Goal: Contribute content

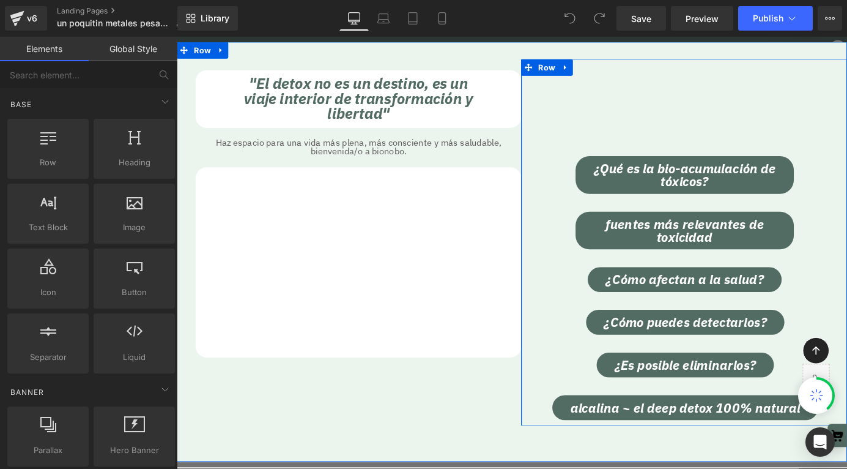
scroll to position [21875, 740]
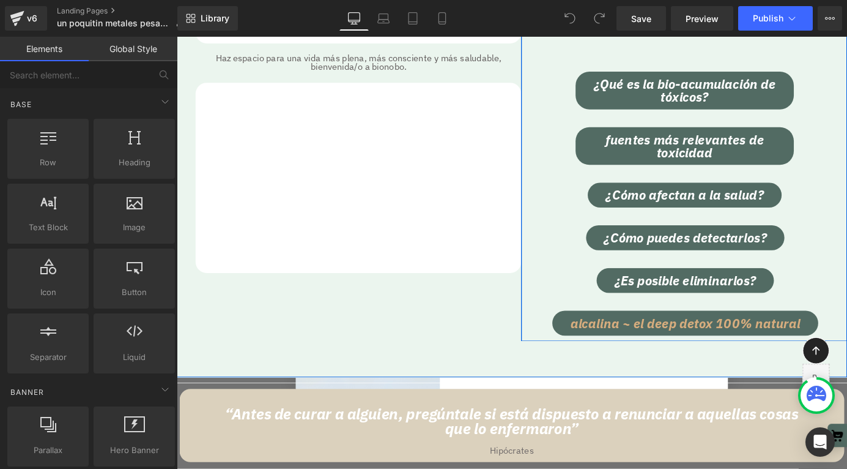
click at [666, 347] on span "alcalina ~ el deep detox 100% natural" at bounding box center [738, 353] width 254 height 14
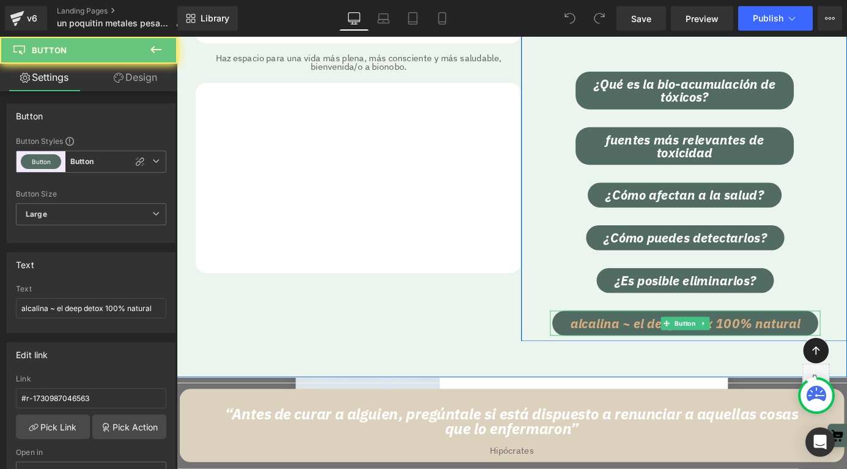
click at [666, 347] on div "Separator Icon Liquid Row "El detox no es un destino, es un viaje interior de t…" at bounding box center [547, 180] width 740 height 463
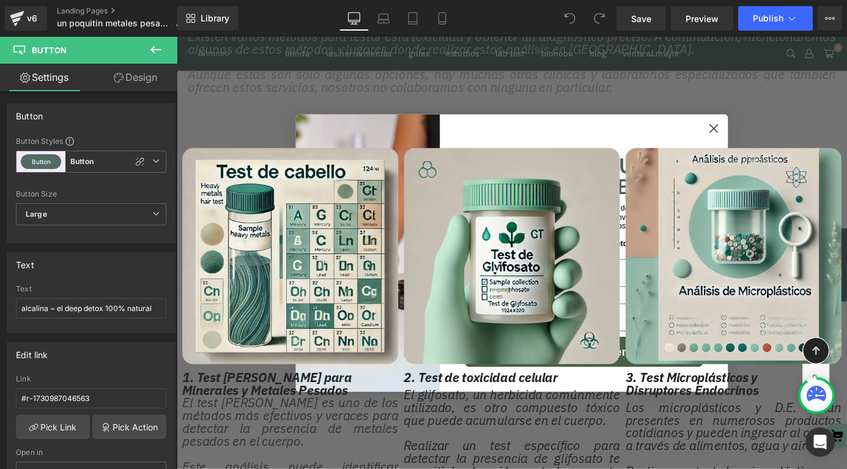
scroll to position [5180, 0]
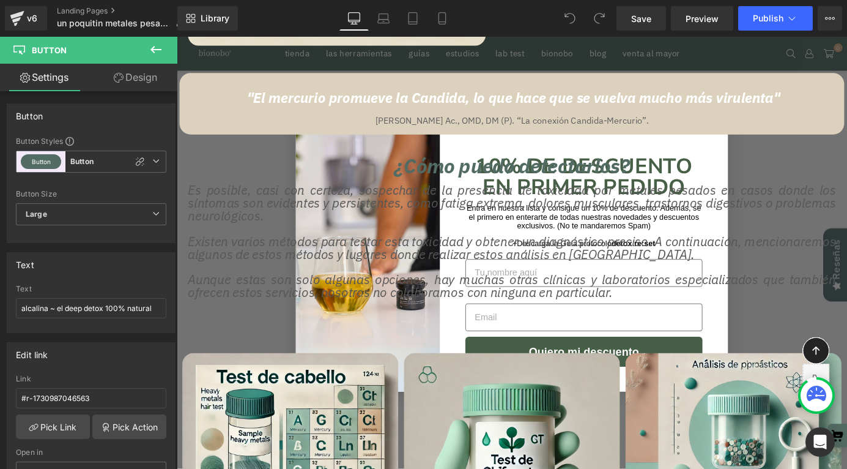
click at [766, 199] on div "Es posible, casi con certeza, sospechar de la presencia de toxicidad por metale…" at bounding box center [547, 220] width 716 height 42
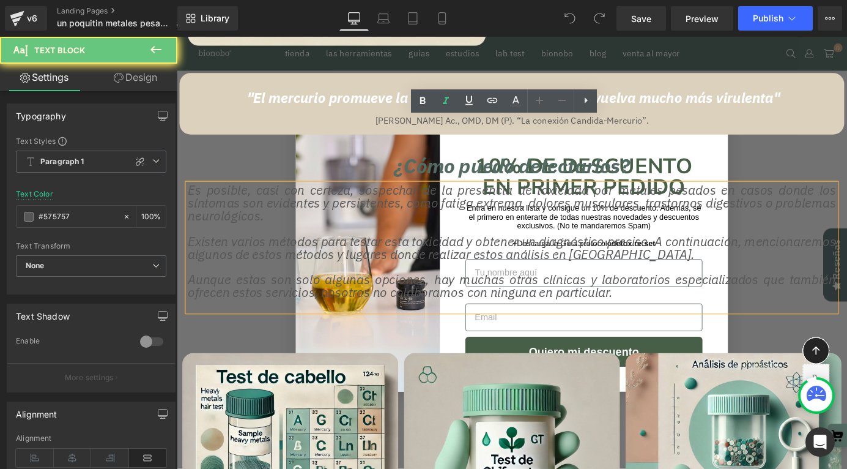
click at [771, 199] on div "Es posible, casi con certeza, sospechar de la presencia de toxicidad por metale…" at bounding box center [547, 220] width 716 height 42
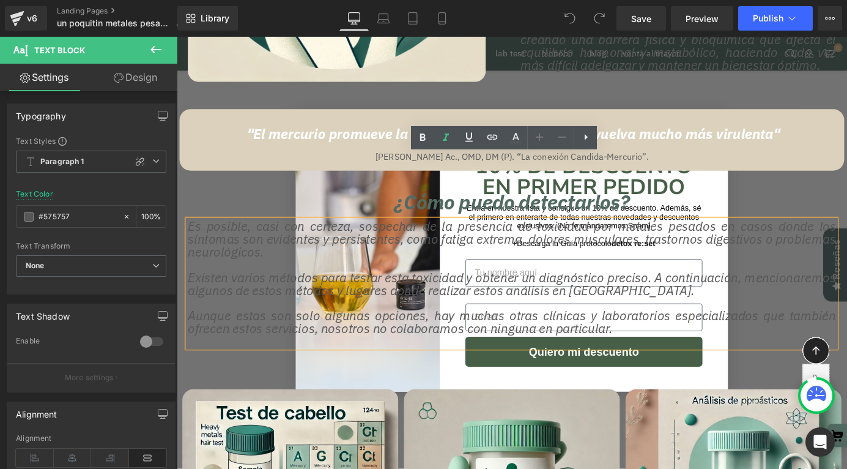
scroll to position [5129, 0]
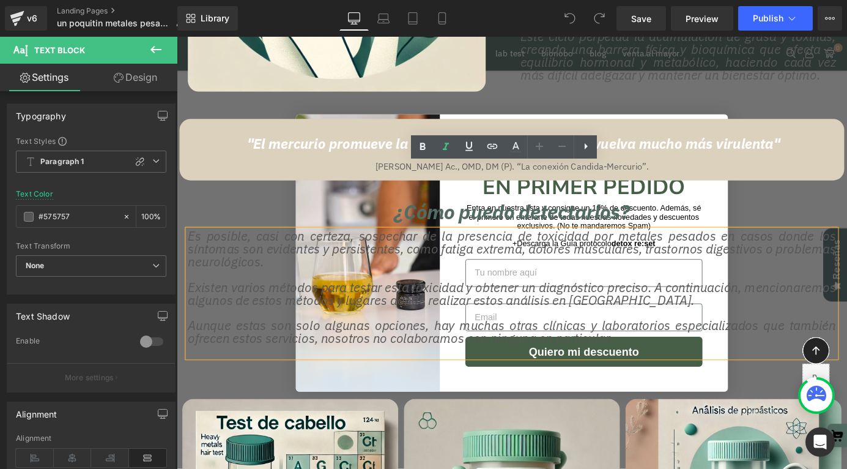
click at [774, 195] on div "¿Cómo puedo detectarlos?" at bounding box center [547, 219] width 740 height 48
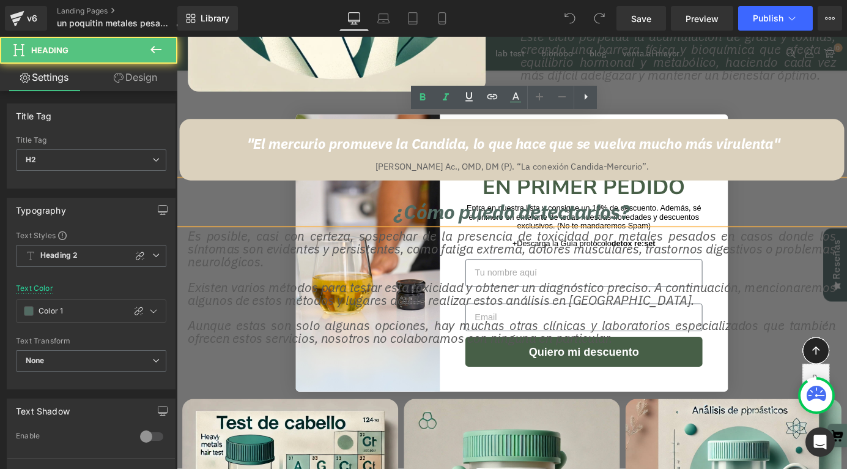
click at [762, 195] on div "¿Cómo puedo detectarlos?" at bounding box center [547, 219] width 740 height 48
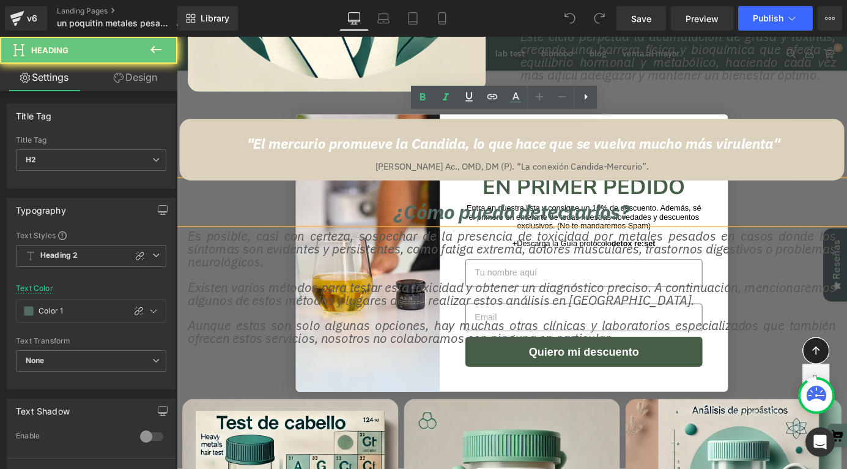
click at [770, 195] on div "¿Cómo puedo detectarlos?" at bounding box center [547, 219] width 740 height 48
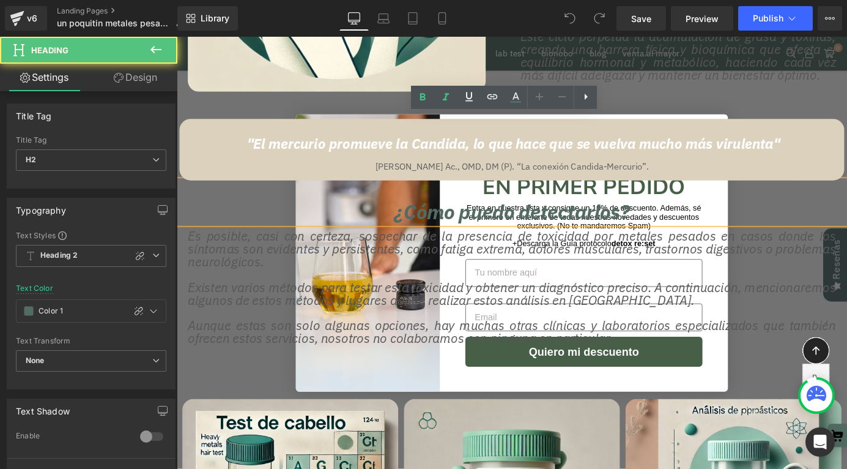
click at [771, 195] on div "¿Cómo puedo detectarlos?" at bounding box center [547, 219] width 740 height 48
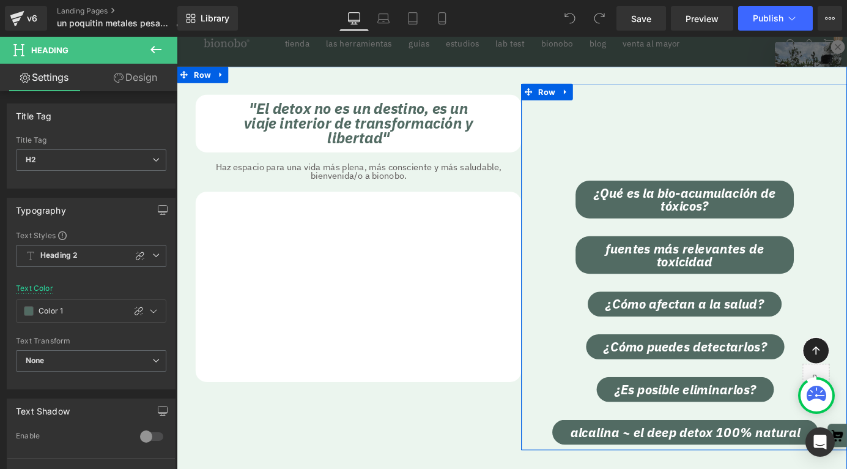
scroll to position [65, 0]
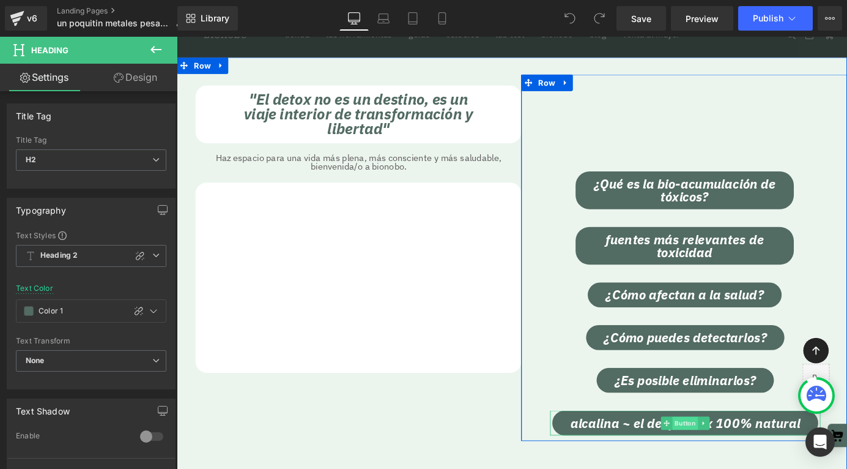
click at [741, 465] on span "Button" at bounding box center [738, 463] width 28 height 15
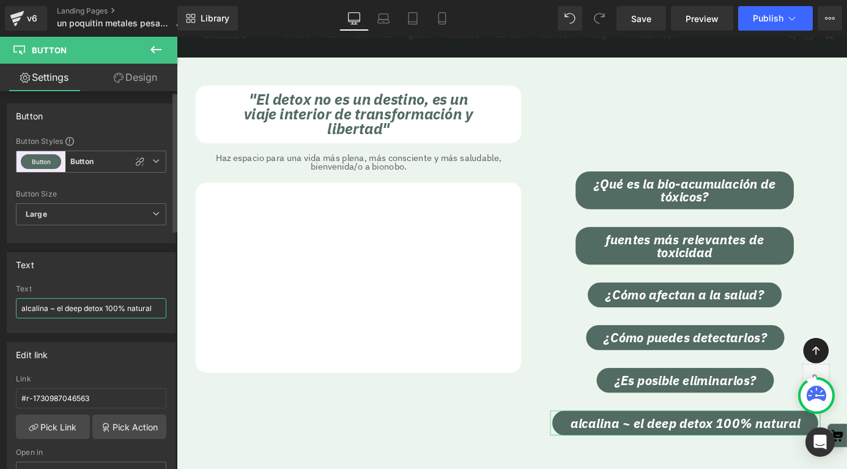
click at [22, 308] on input "alcalina ~ el deep detox 100% natural" at bounding box center [91, 308] width 150 height 20
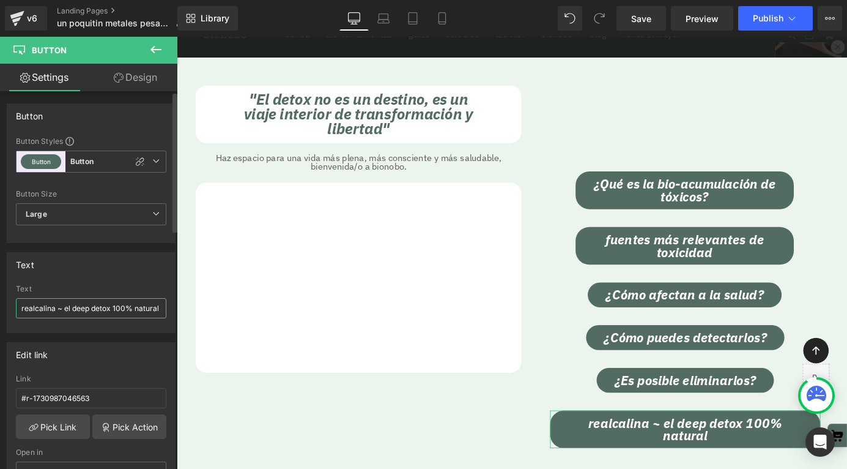
scroll to position [21902, 740]
click at [80, 308] on input "re:set + alcalina ~ el deep detox 100% natural" at bounding box center [91, 308] width 150 height 20
drag, startPoint x: 97, startPoint y: 308, endPoint x: 84, endPoint y: 308, distance: 12.2
click at [84, 308] on input "re:set + alcalina | el deep detox 100% natural" at bounding box center [91, 308] width 150 height 20
type input "re:set + alcalina | Deep detox 100% natural"
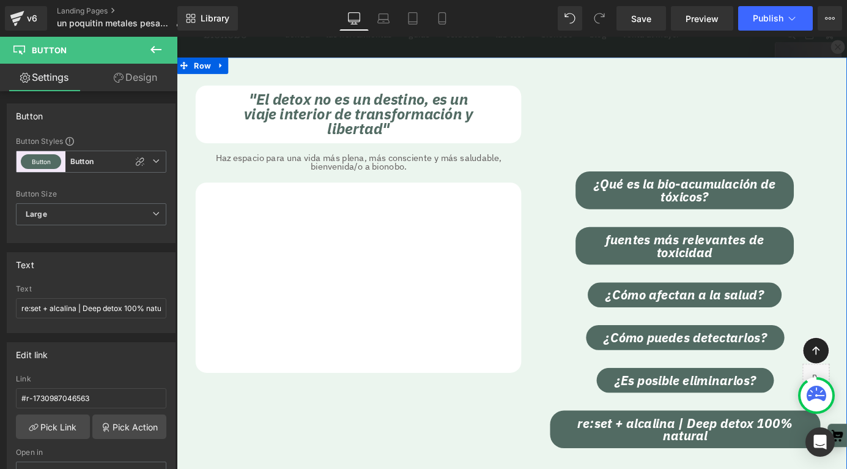
click at [399, 425] on div "Separator Icon Liquid Row "El detox no es un destino, es un viaje interior de t…" at bounding box center [547, 297] width 740 height 477
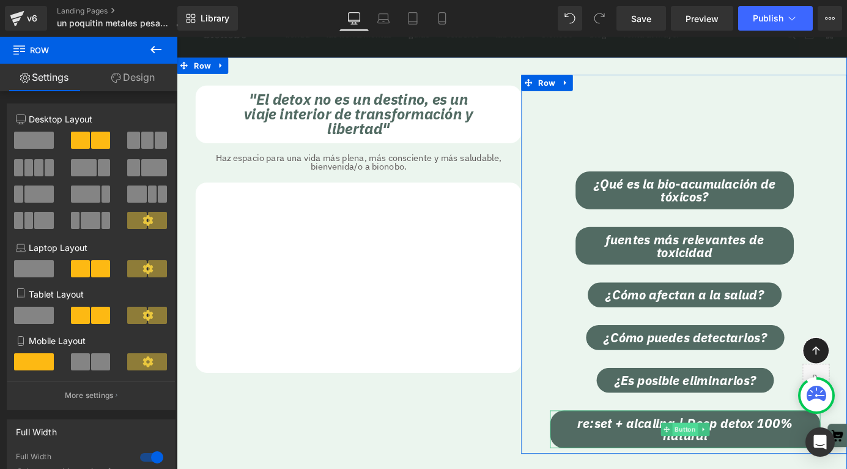
click at [739, 467] on span "Button" at bounding box center [738, 469] width 28 height 15
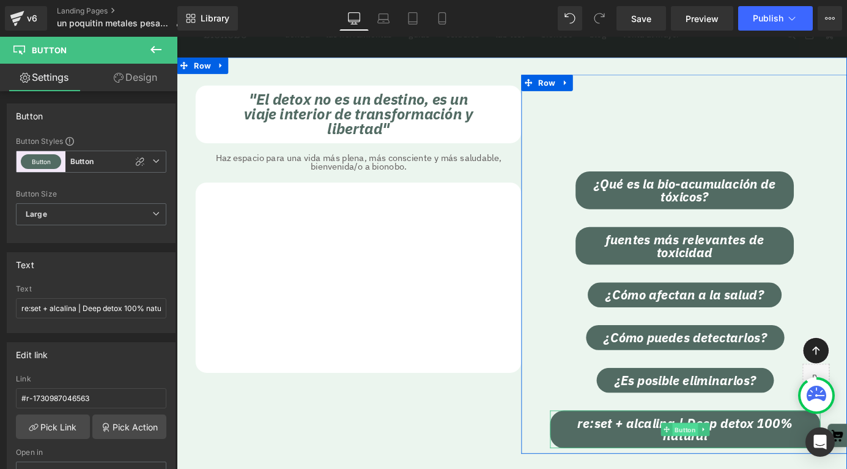
click at [734, 467] on span "Button" at bounding box center [738, 470] width 28 height 15
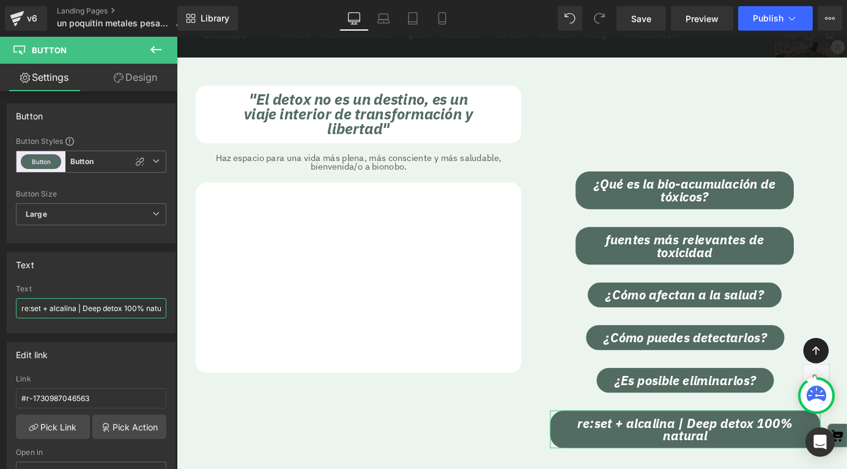
scroll to position [0, 14]
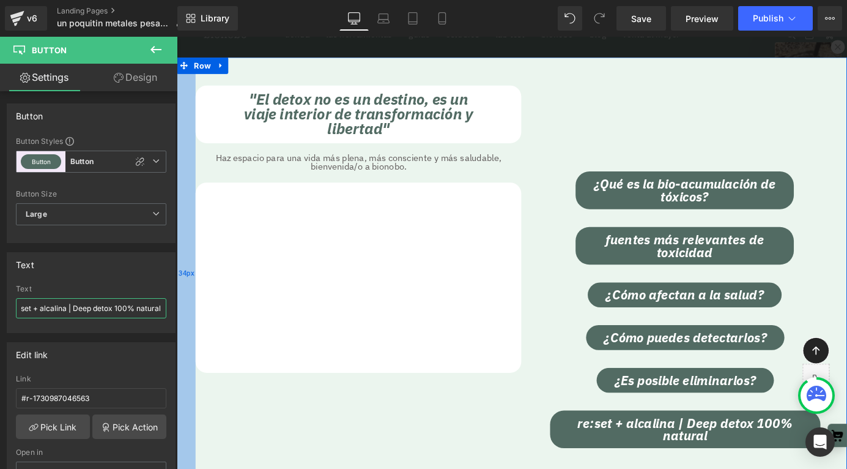
drag, startPoint x: 302, startPoint y: 343, endPoint x: 190, endPoint y: 334, distance: 111.7
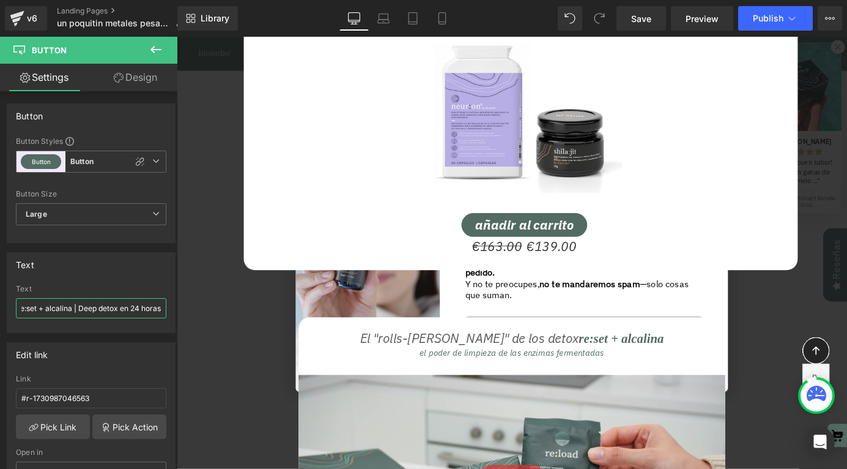
scroll to position [16456, 0]
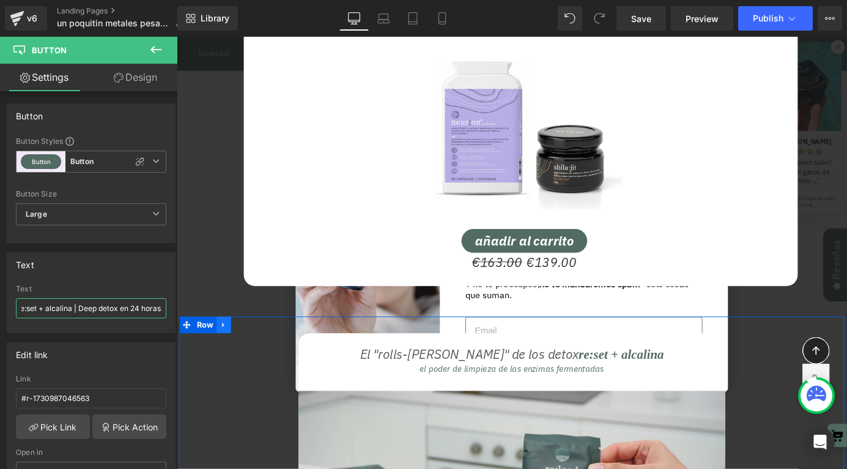
type input "re:set + alcalina | Deep detox en 24 horas"
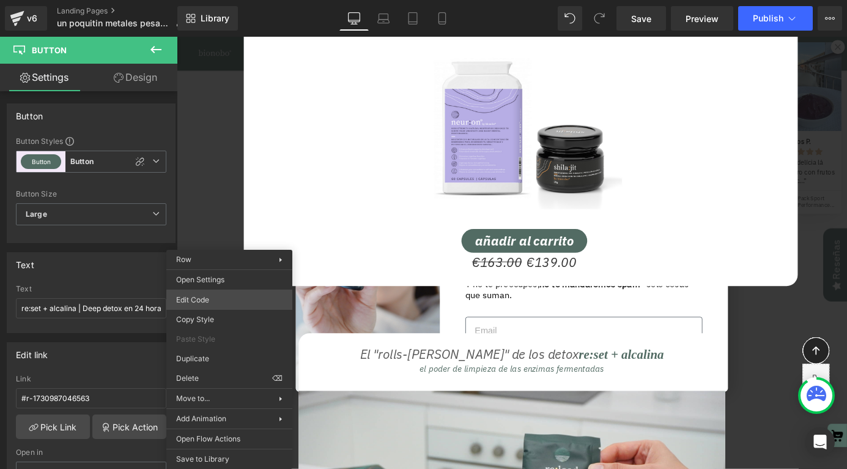
click at [228, 0] on div "Button You are previewing how the will restyle your page. You can not edit Elem…" at bounding box center [423, 0] width 847 height 0
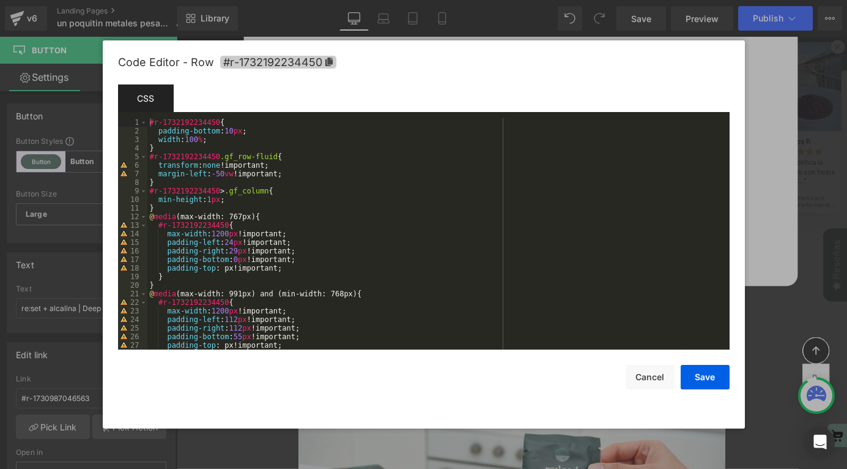
click at [330, 62] on icon at bounding box center [328, 62] width 7 height 9
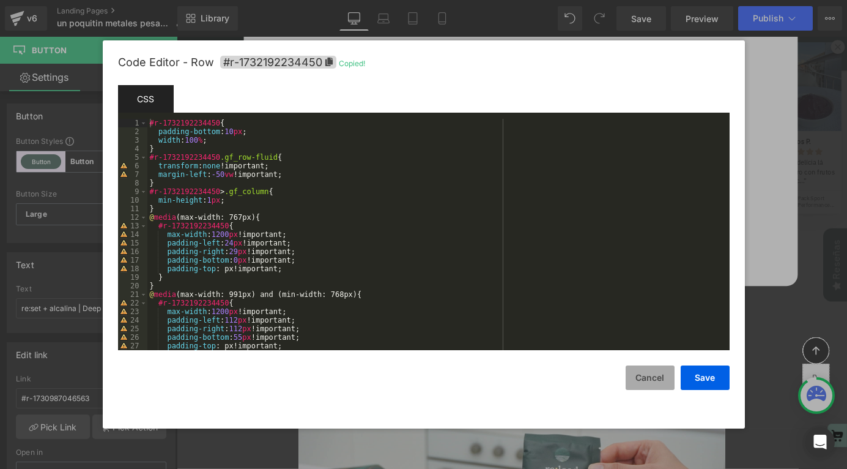
click at [652, 380] on button "Cancel" at bounding box center [650, 377] width 49 height 24
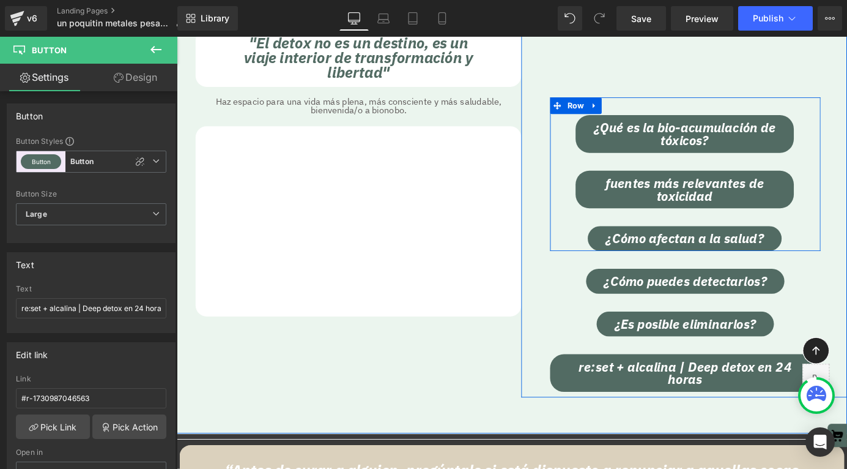
scroll to position [128, 0]
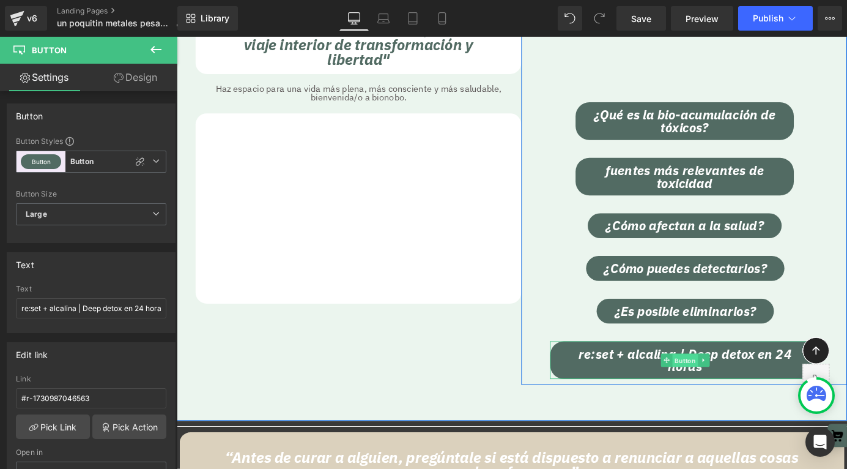
click at [738, 393] on span "Button" at bounding box center [738, 394] width 28 height 15
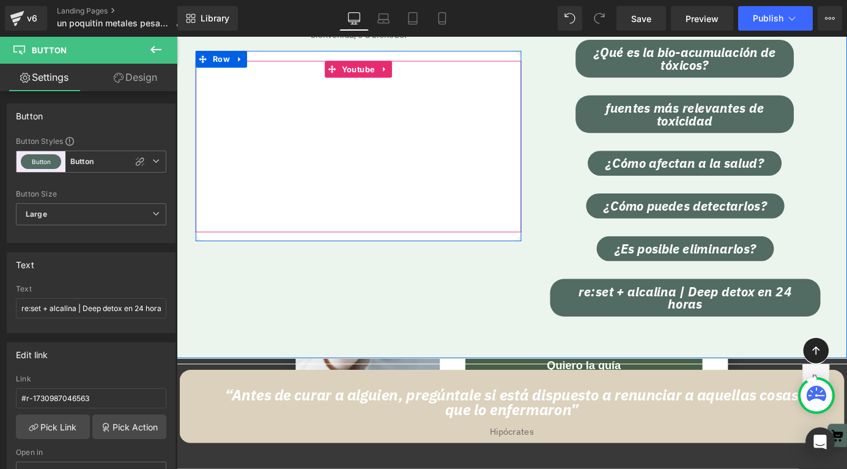
scroll to position [288, 0]
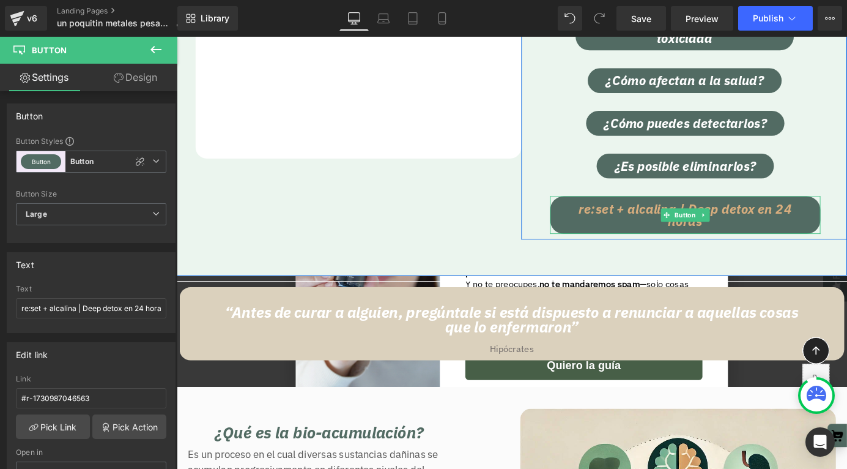
click at [735, 223] on span "re:set + alcalina | Deep detox en 24 horas" at bounding box center [738, 234] width 259 height 28
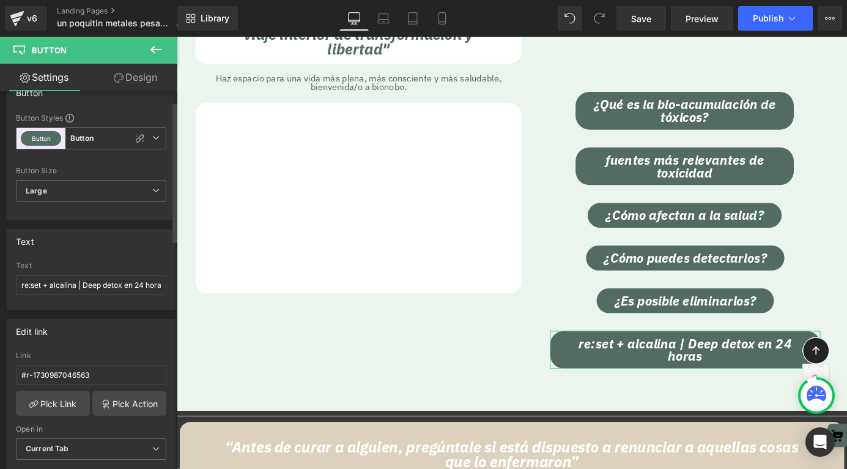
scroll to position [28, 0]
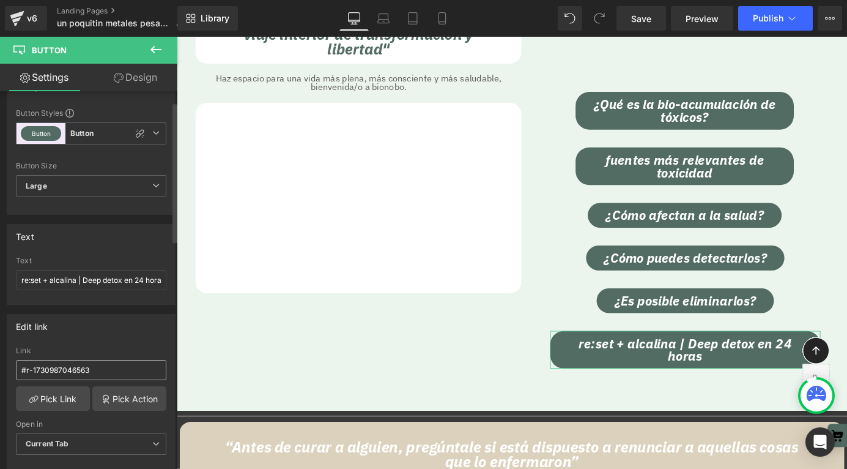
click at [92, 366] on input "#r-1730987046563" at bounding box center [91, 370] width 150 height 20
type input "#r-1732192234450"
click at [114, 341] on div "Edit link #r-1730987046563 Link #r-1732192234450 Pick Link Pick Action Current …" at bounding box center [91, 393] width 169 height 158
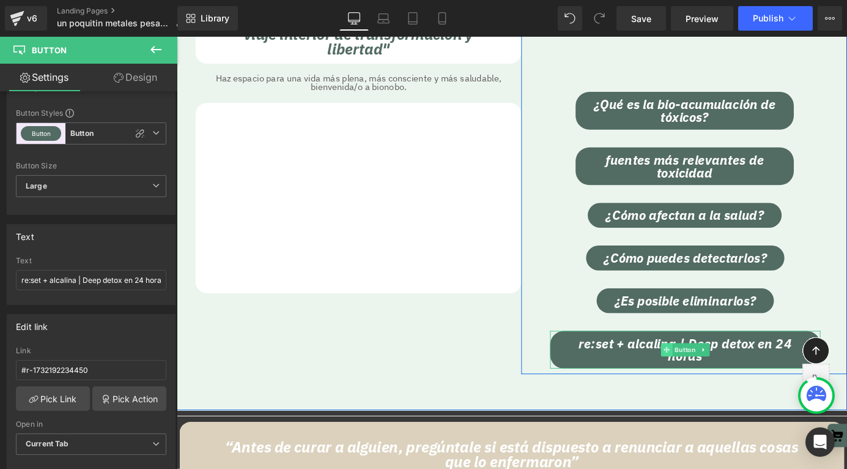
click at [712, 377] on span at bounding box center [717, 381] width 13 height 15
click at [730, 380] on span "Button" at bounding box center [738, 381] width 28 height 15
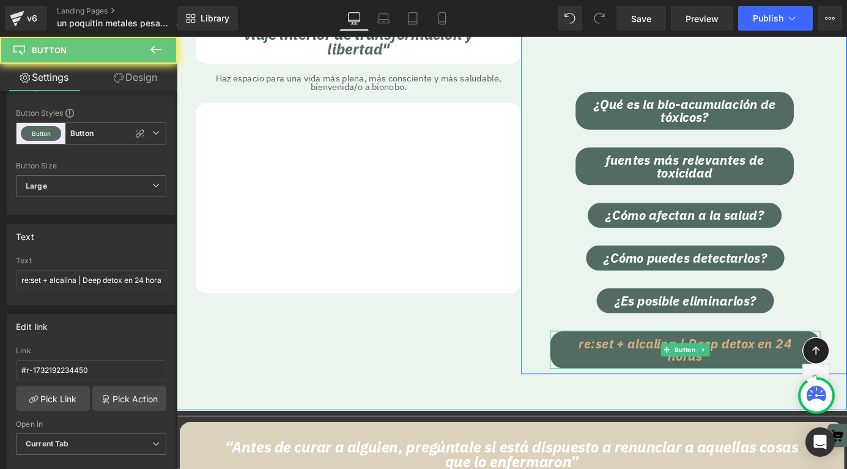
click at [669, 383] on span "re:set + alcalina | Deep detox en 24 horas" at bounding box center [738, 382] width 259 height 28
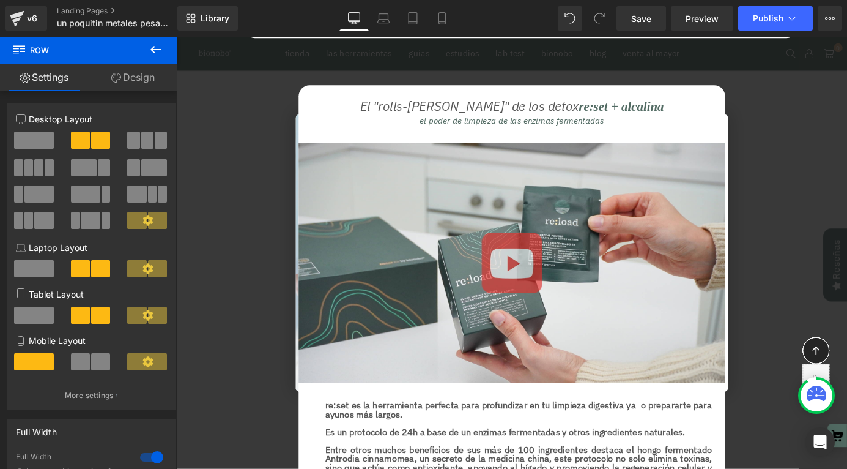
scroll to position [16695, 0]
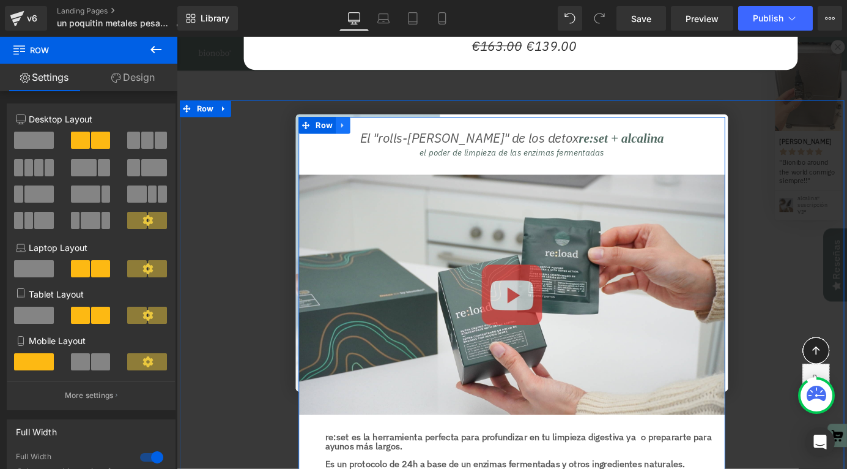
click at [357, 130] on icon at bounding box center [360, 134] width 9 height 9
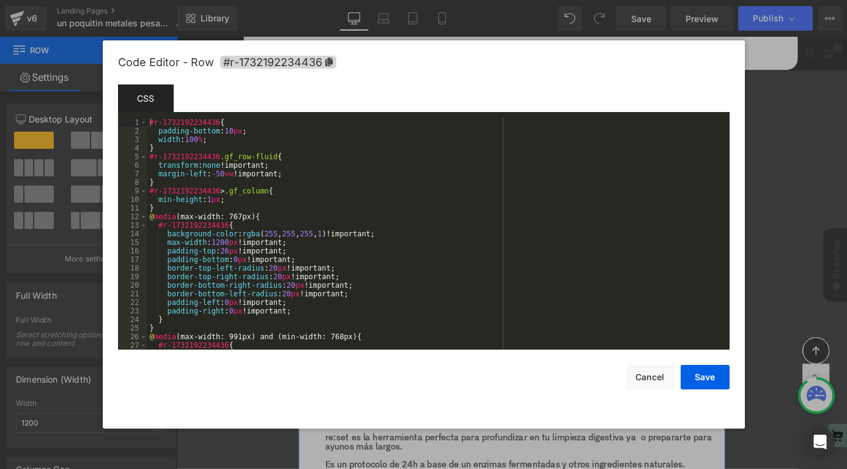
click at [308, 0] on div "Row You are previewing how the will restyle your page. You can not edit Element…" at bounding box center [423, 0] width 847 height 0
click at [330, 64] on icon at bounding box center [328, 62] width 7 height 9
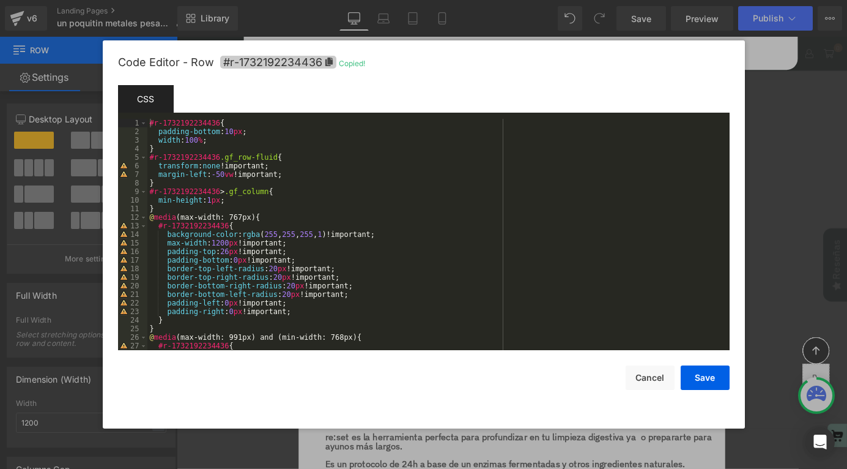
click at [330, 64] on icon at bounding box center [328, 62] width 7 height 9
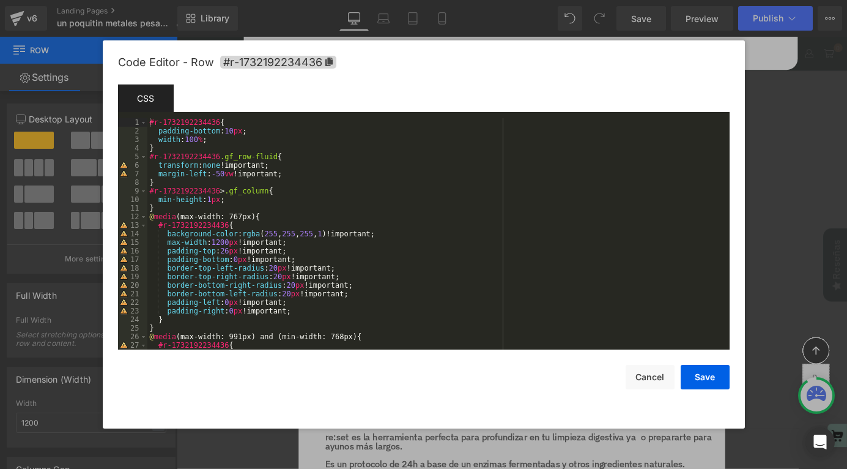
click at [775, 234] on div at bounding box center [423, 234] width 847 height 469
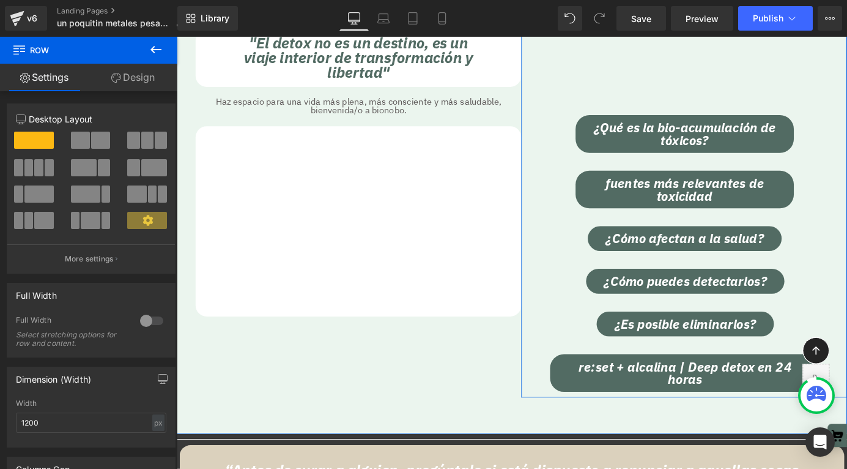
scroll to position [21889, 740]
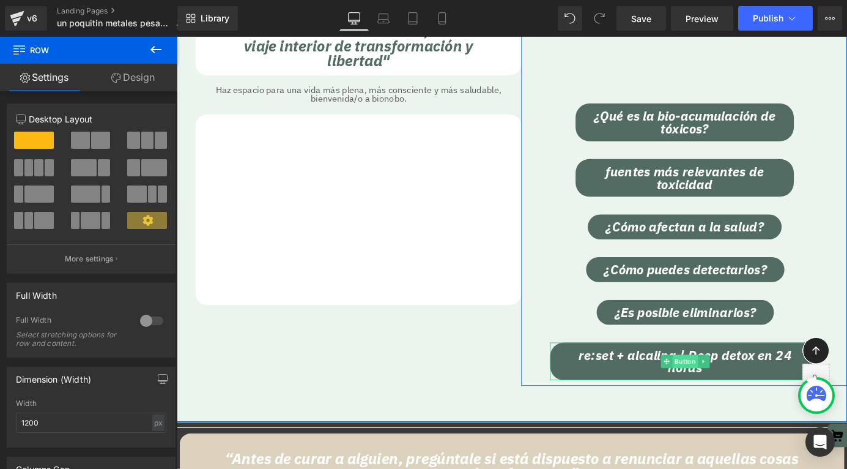
click at [741, 390] on span "Button" at bounding box center [738, 394] width 28 height 15
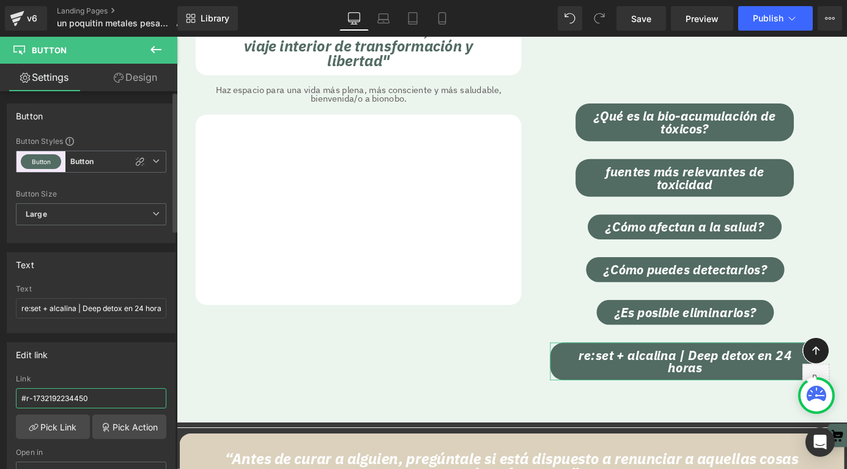
click at [76, 397] on input "#r-1732192234450" at bounding box center [91, 398] width 150 height 20
paste input "36"
type input "#r-1732192234436"
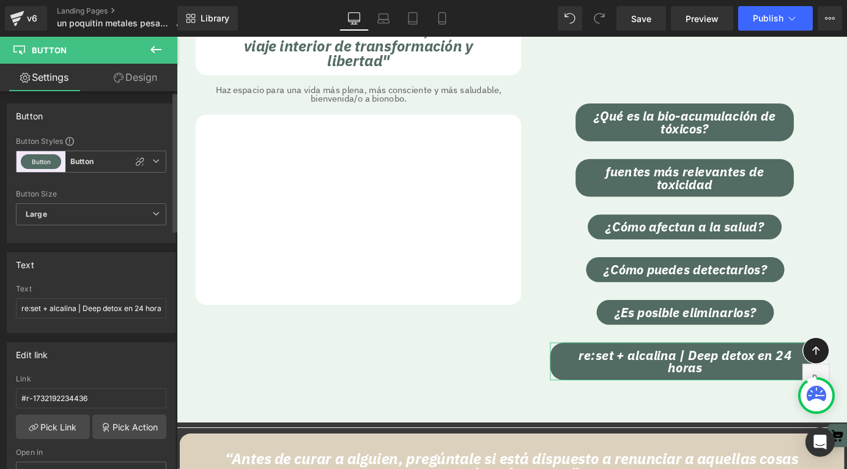
click at [129, 364] on div "Edit link" at bounding box center [91, 354] width 168 height 23
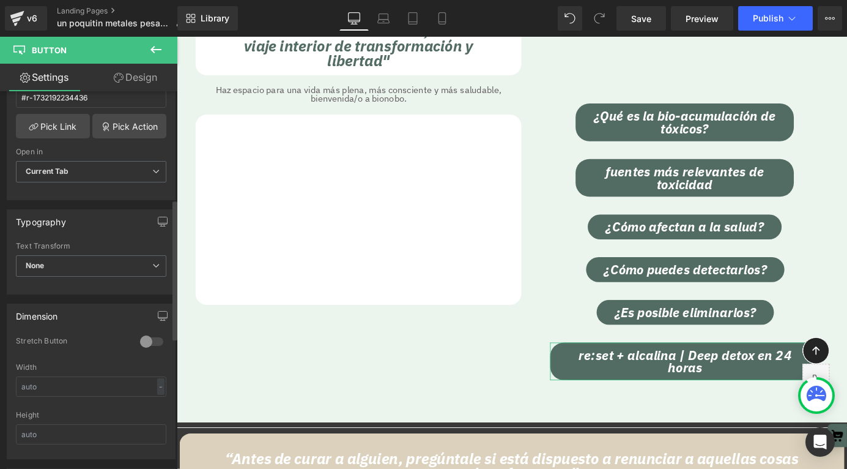
scroll to position [324, 0]
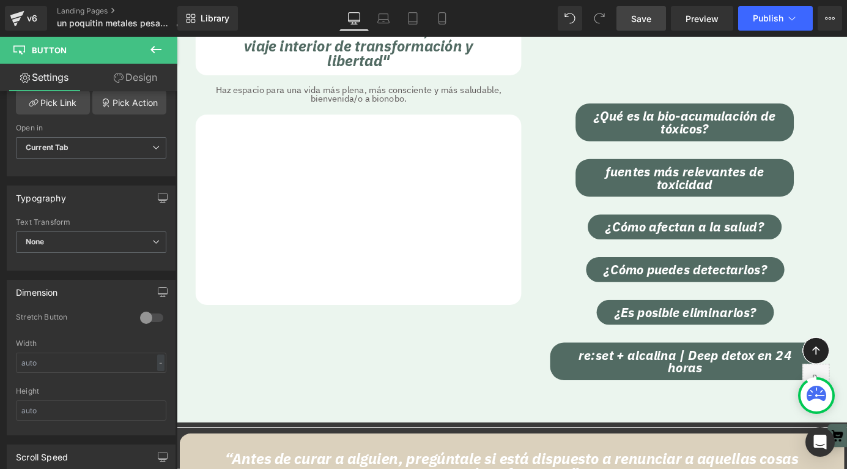
click at [639, 23] on span "Save" at bounding box center [641, 18] width 20 height 13
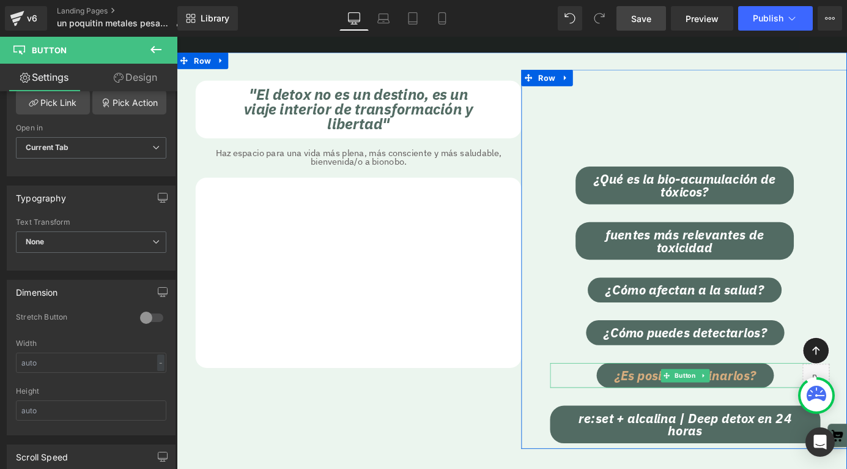
scroll to position [77, 0]
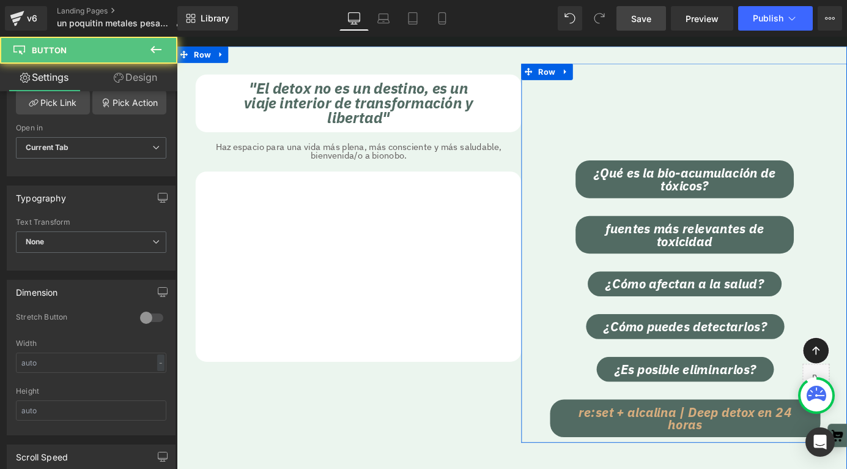
click at [749, 456] on div "re:set + alcalina | Deep detox en 24 horas Button" at bounding box center [738, 458] width 299 height 42
click at [739, 458] on span "Button" at bounding box center [738, 457] width 28 height 15
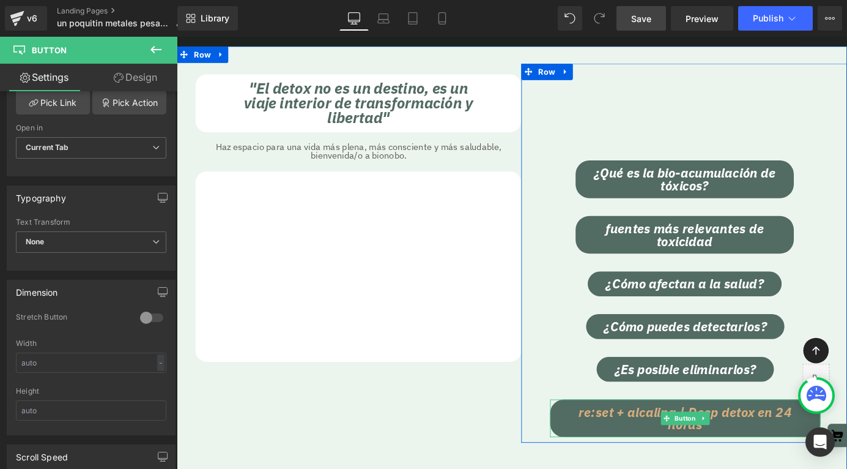
click at [778, 459] on span "re:set + alcalina | Deep detox en 24 horas" at bounding box center [738, 458] width 259 height 28
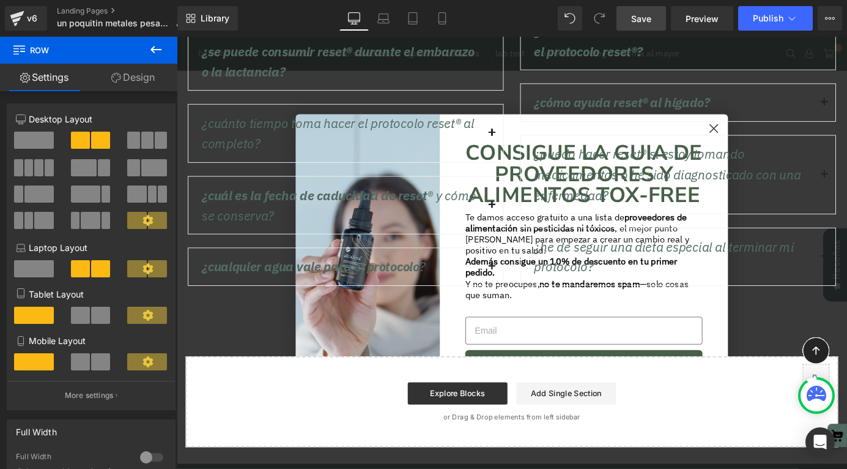
scroll to position [21398, 0]
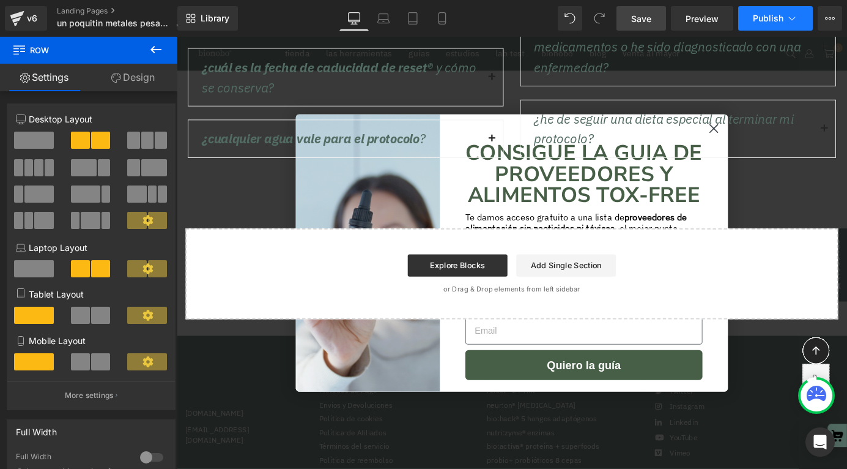
click at [760, 23] on button "Publish" at bounding box center [775, 18] width 75 height 24
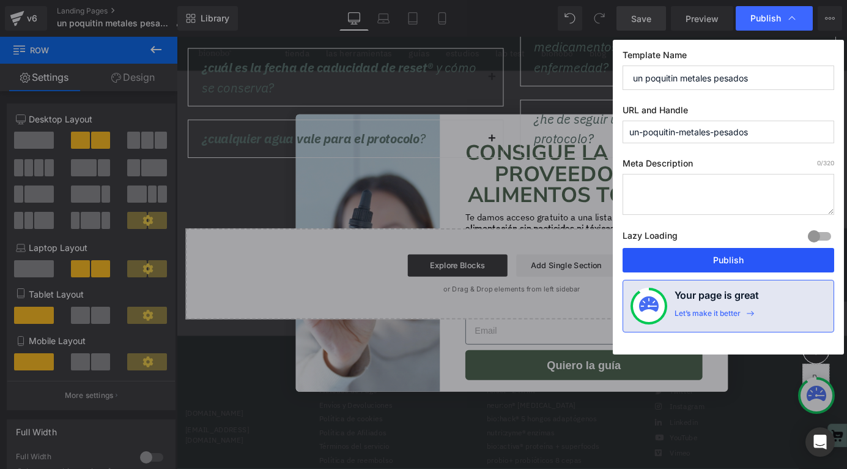
click at [716, 258] on button "Publish" at bounding box center [729, 260] width 212 height 24
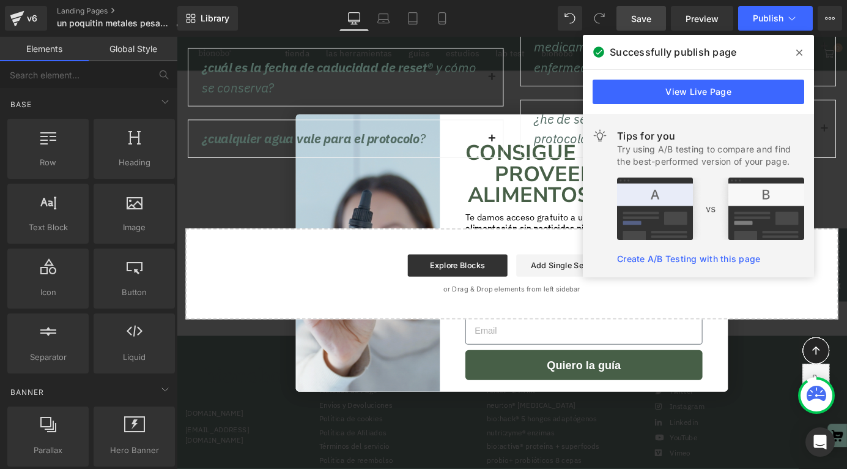
click at [798, 54] on icon at bounding box center [800, 53] width 6 height 10
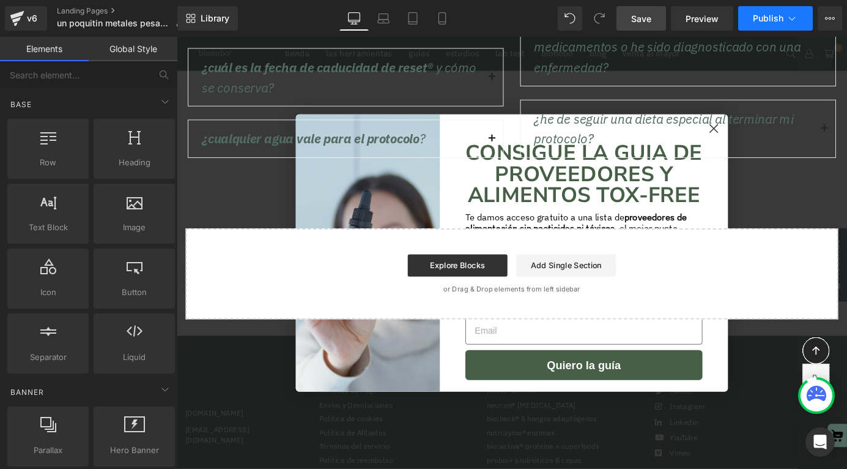
click at [772, 17] on span "Publish" at bounding box center [768, 18] width 31 height 10
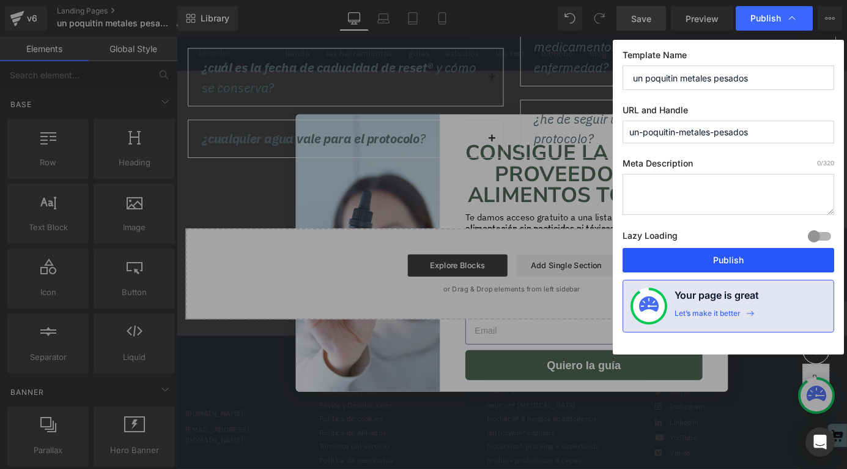
click at [684, 261] on button "Publish" at bounding box center [729, 260] width 212 height 24
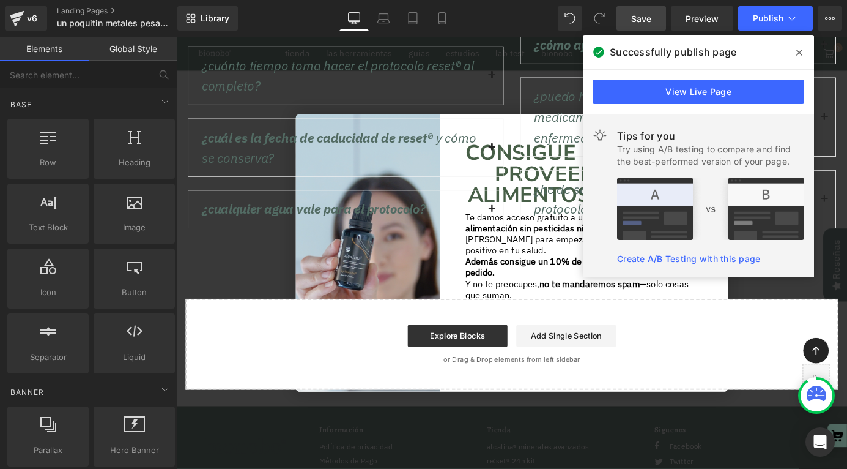
scroll to position [21339, 0]
